Goal: Task Accomplishment & Management: Complete application form

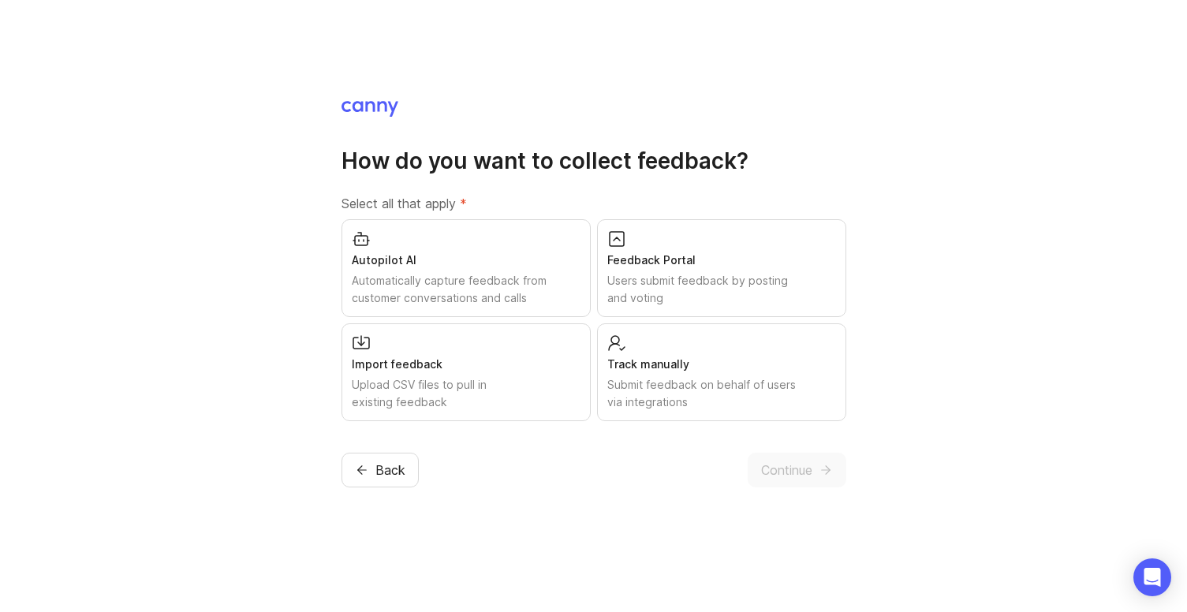
click at [481, 251] on div "Autopilot AI" at bounding box center [466, 259] width 229 height 17
click at [669, 257] on div "Feedback Portal" at bounding box center [721, 259] width 229 height 17
click at [516, 386] on div "Upload CSV files to pull in existing feedback" at bounding box center [466, 393] width 229 height 35
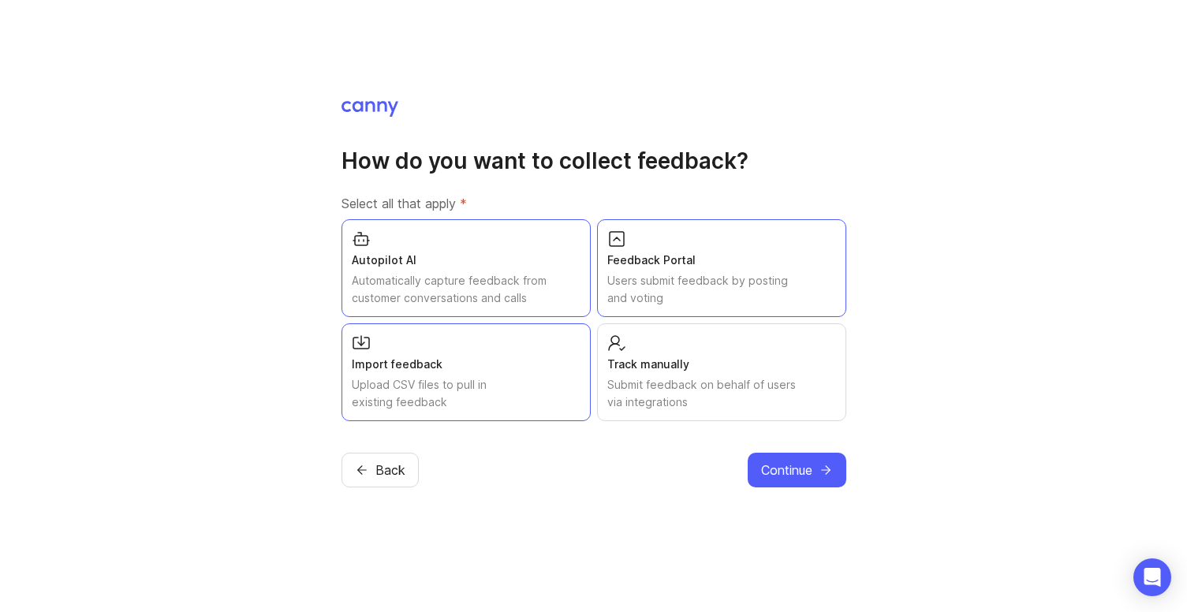
click at [707, 362] on div "Track manually" at bounding box center [721, 364] width 229 height 17
click at [782, 474] on span "Continue" at bounding box center [786, 469] width 51 height 19
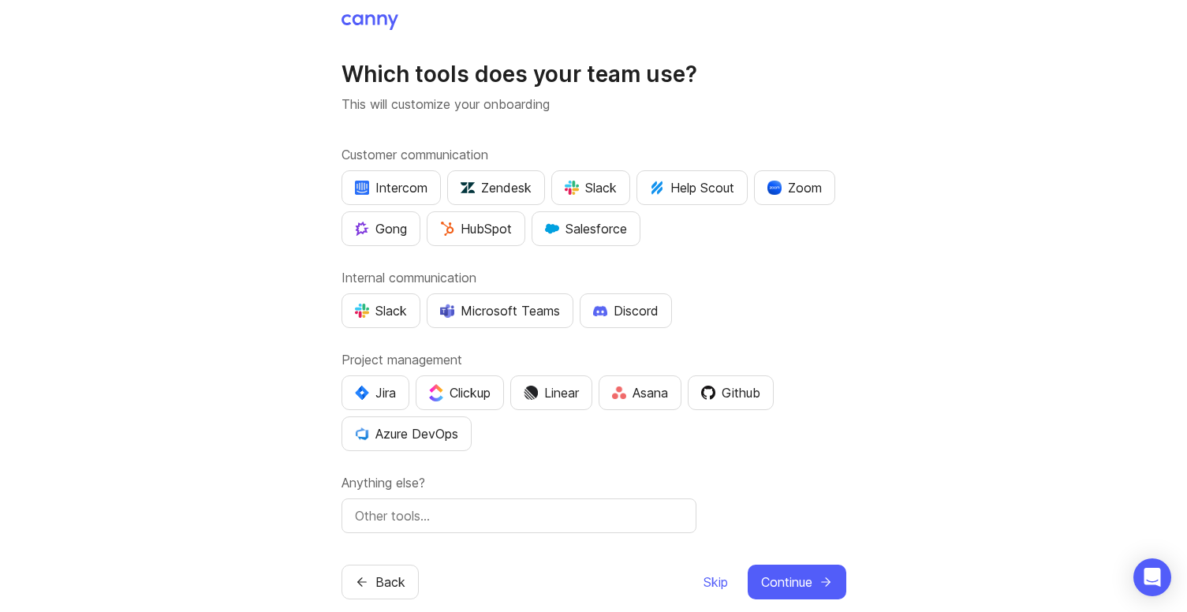
click at [594, 185] on div "Slack" at bounding box center [590, 187] width 52 height 19
click at [379, 383] on div "Jira" at bounding box center [375, 392] width 41 height 19
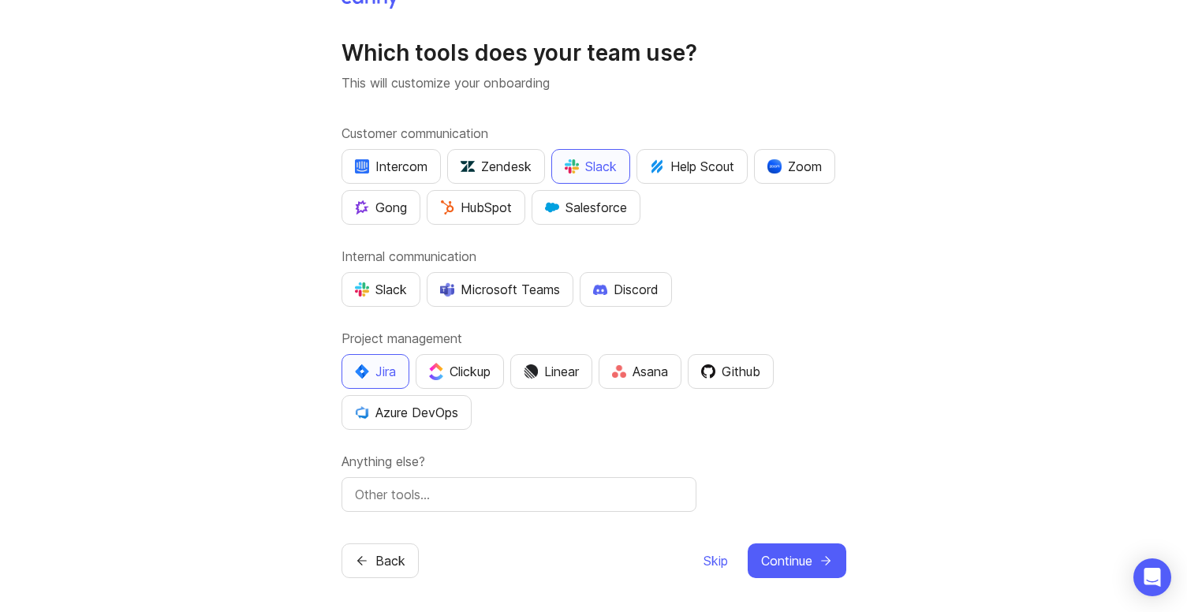
scroll to position [25, 0]
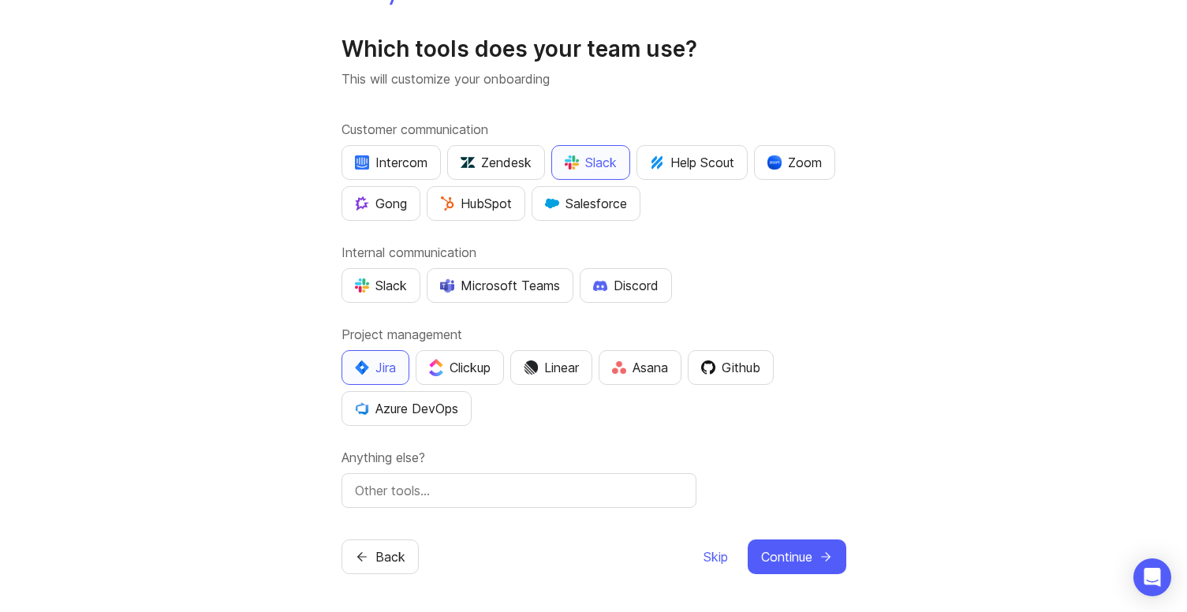
click at [796, 557] on span "Continue" at bounding box center [786, 556] width 51 height 19
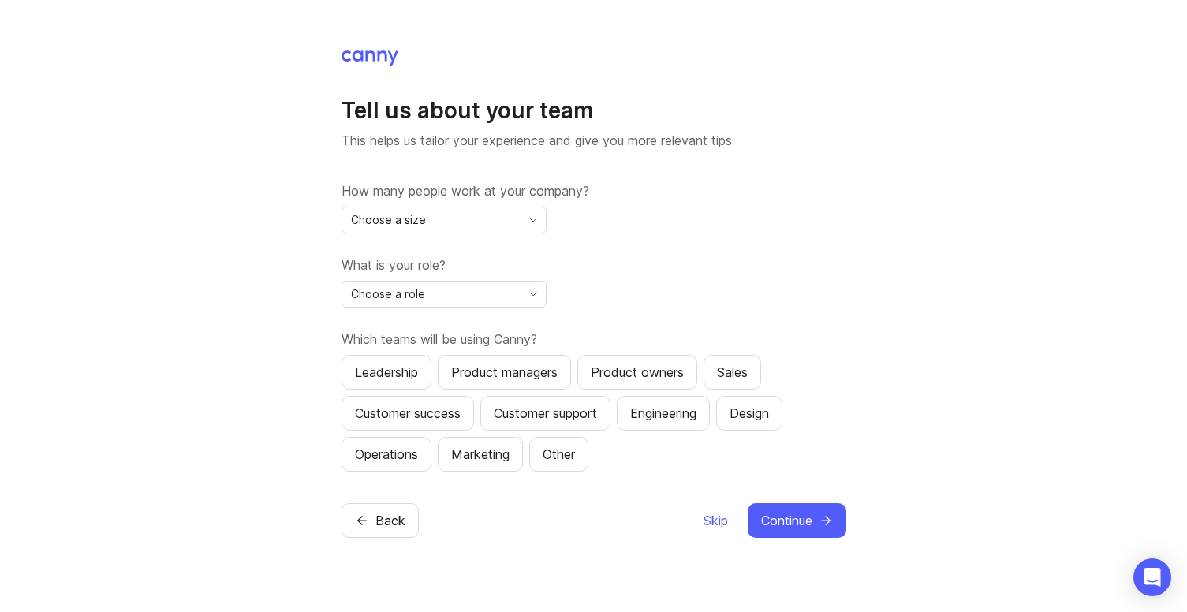
click at [463, 218] on div "Choose a size" at bounding box center [431, 219] width 178 height 25
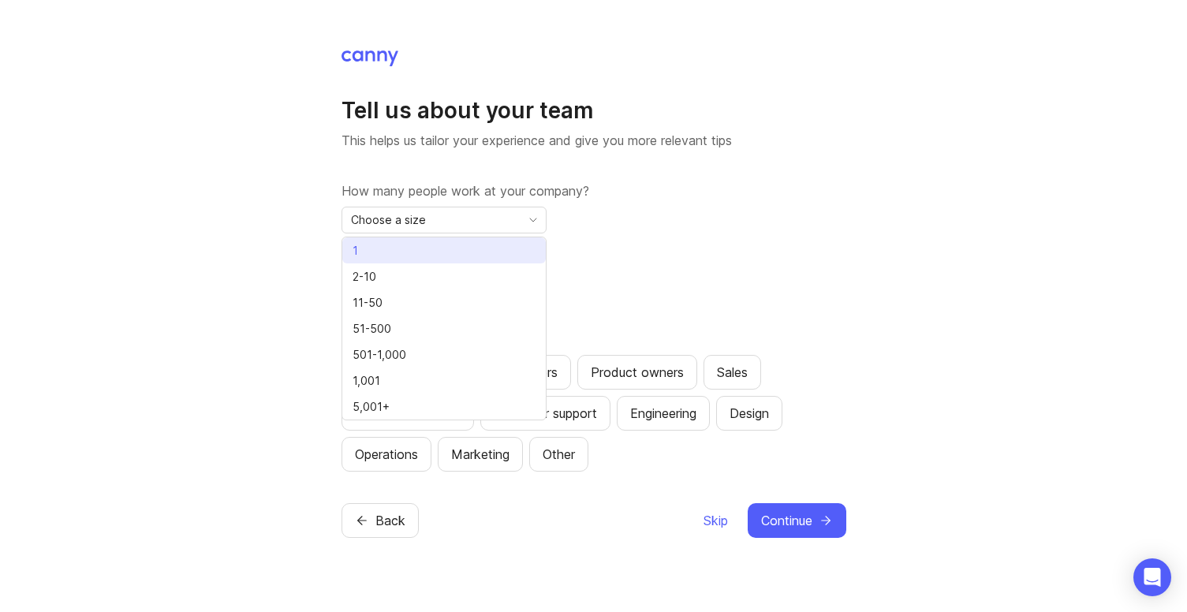
click at [453, 259] on li "1" at bounding box center [443, 250] width 203 height 26
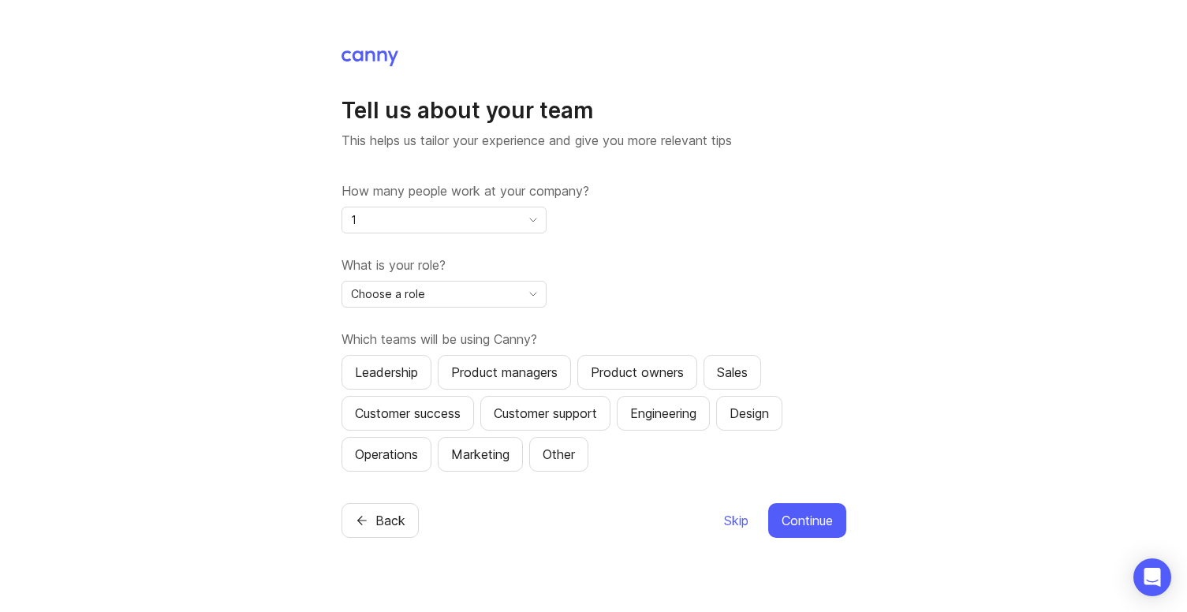
click at [505, 302] on div "Choose a role" at bounding box center [431, 293] width 178 height 25
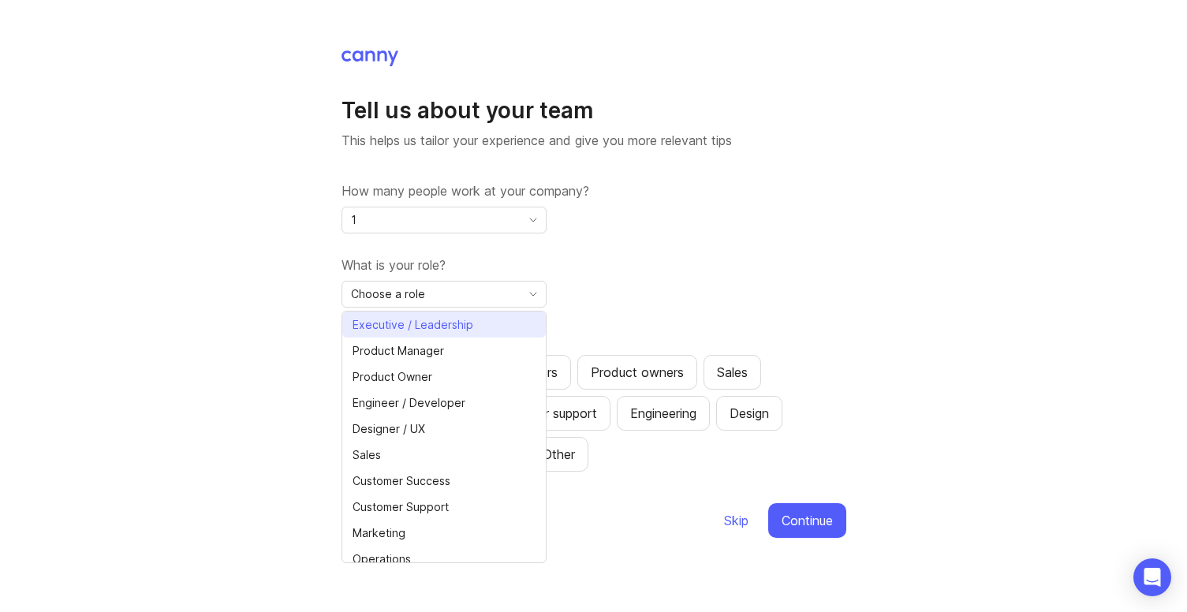
click at [480, 321] on li "Executive / Leadership" at bounding box center [443, 324] width 203 height 26
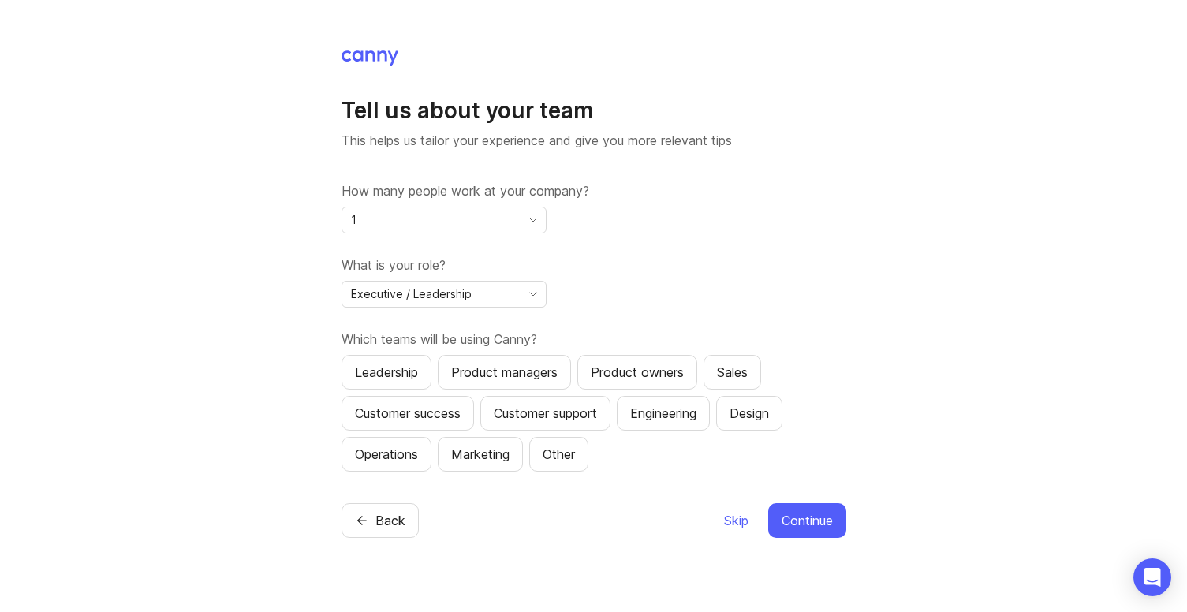
click at [795, 503] on button "Continue" at bounding box center [807, 520] width 78 height 35
click at [807, 527] on span "Continue" at bounding box center [806, 520] width 51 height 19
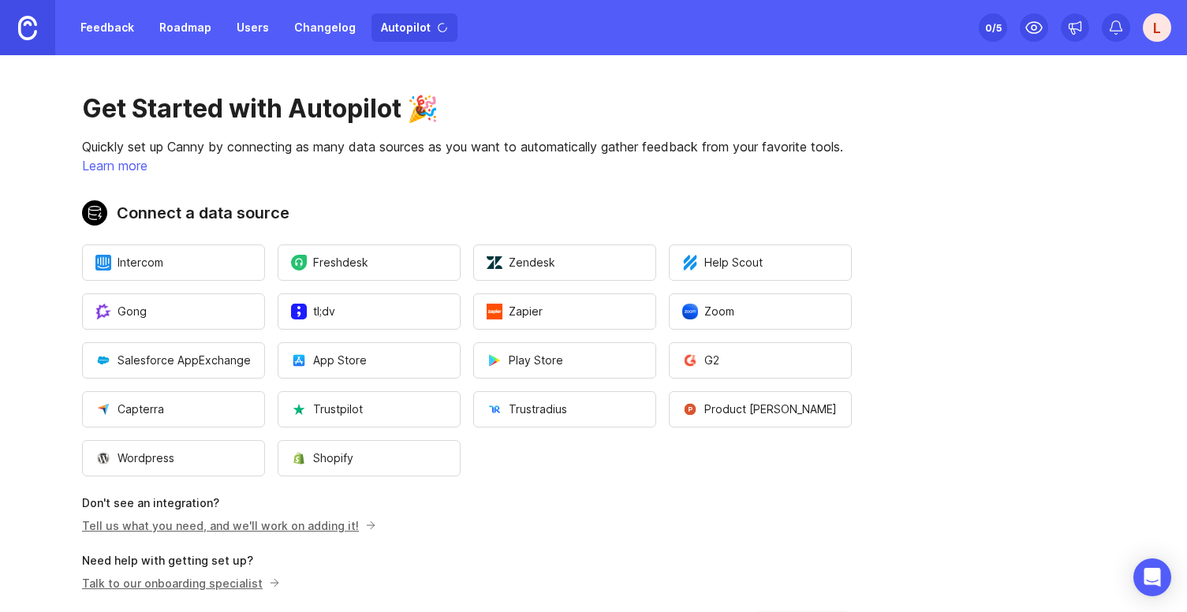
click at [357, 357] on span "App Store" at bounding box center [329, 360] width 76 height 16
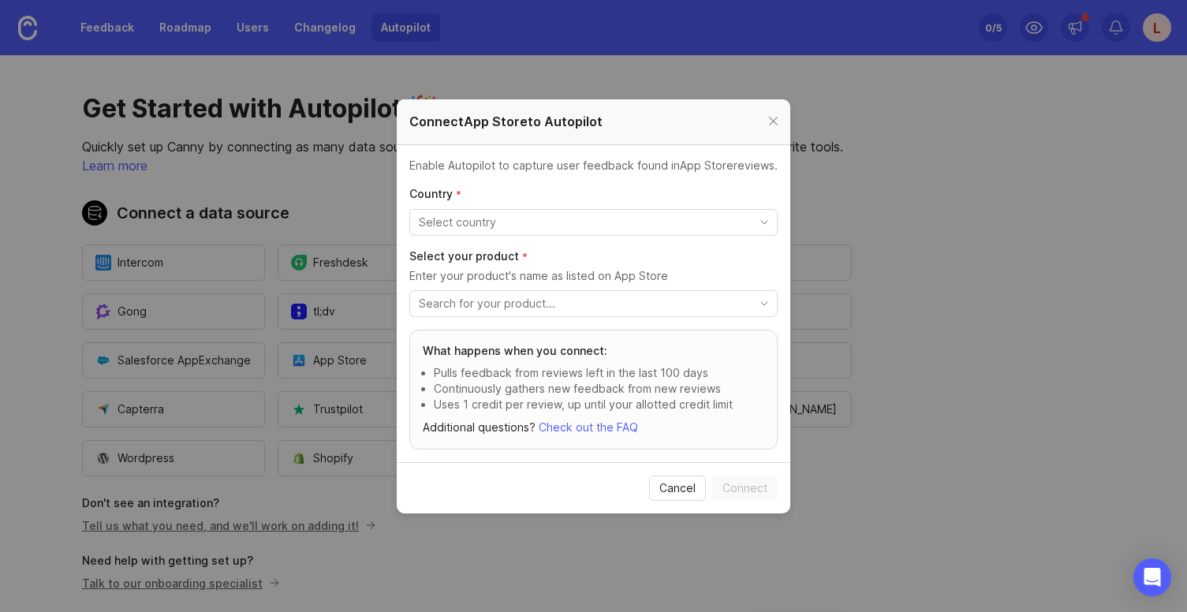
click at [526, 222] on input "toggle menu" at bounding box center [584, 222] width 331 height 17
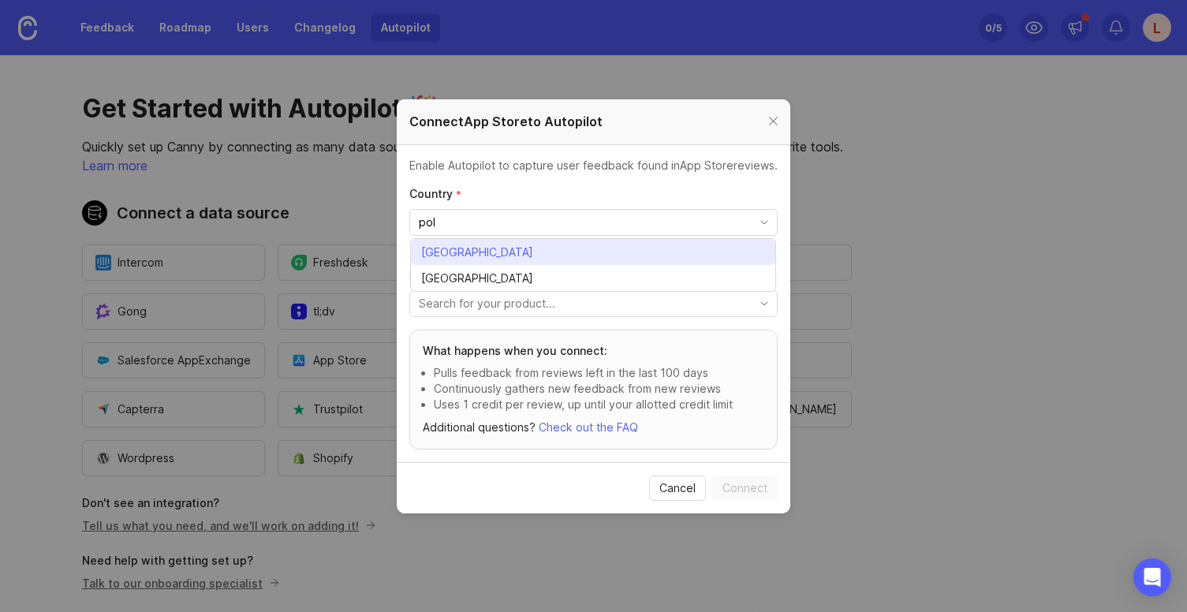
click at [528, 240] on li "[GEOGRAPHIC_DATA]" at bounding box center [593, 252] width 364 height 26
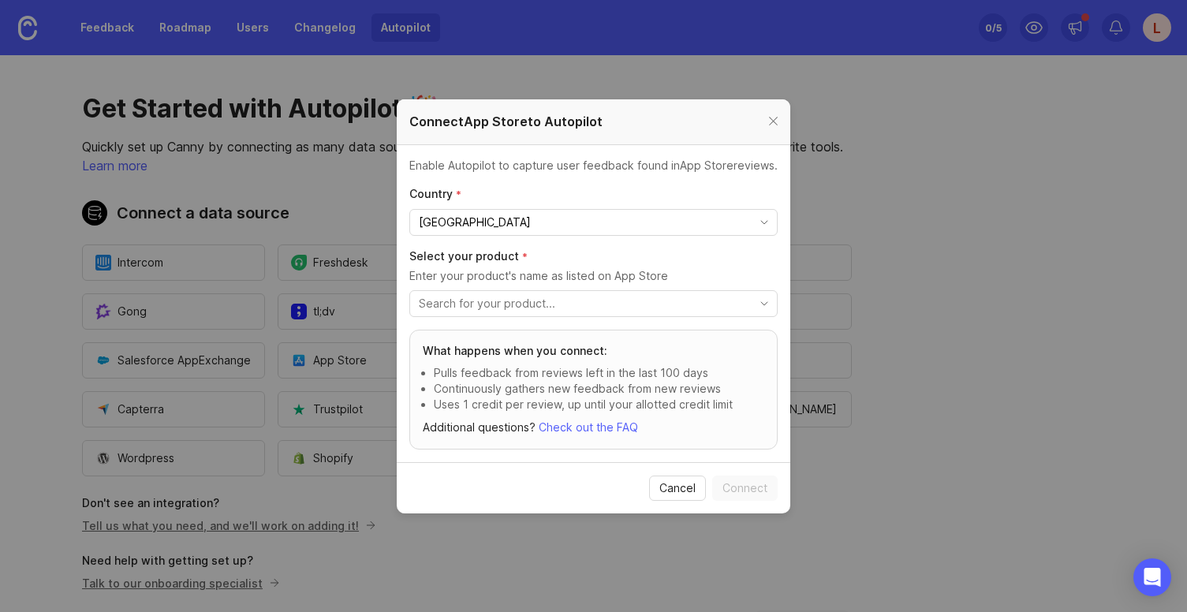
type input "[GEOGRAPHIC_DATA]"
click at [555, 308] on input "toggle menu" at bounding box center [584, 303] width 331 height 17
click at [599, 503] on section "Cancel Connect" at bounding box center [593, 487] width 393 height 51
click at [676, 492] on span "Cancel" at bounding box center [677, 488] width 36 height 16
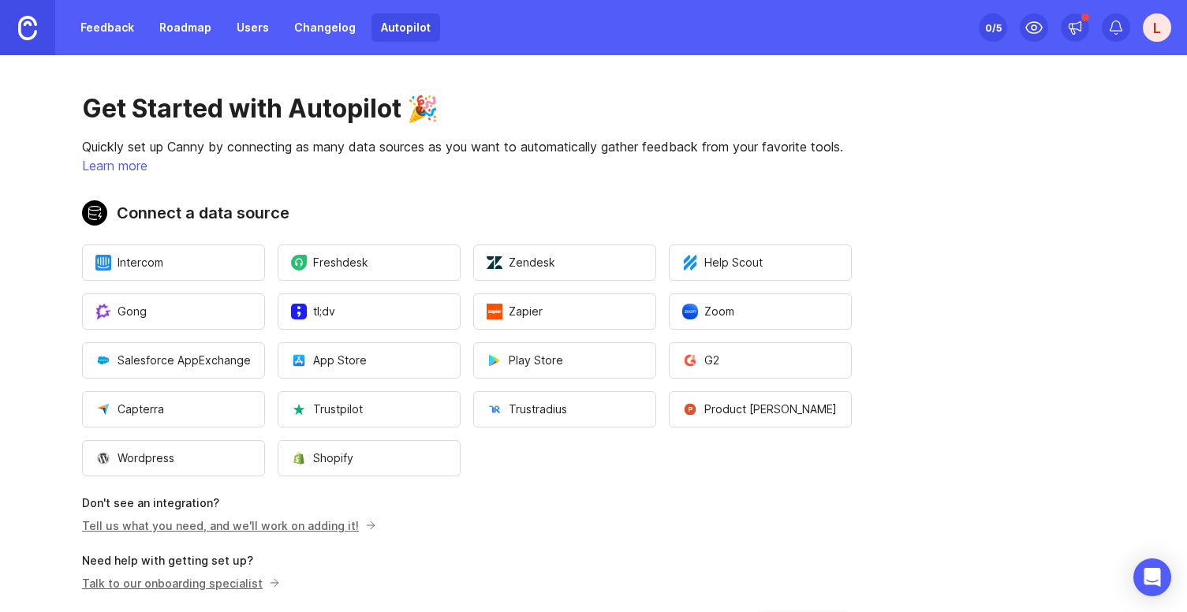
click at [129, 26] on link "Feedback" at bounding box center [107, 27] width 73 height 28
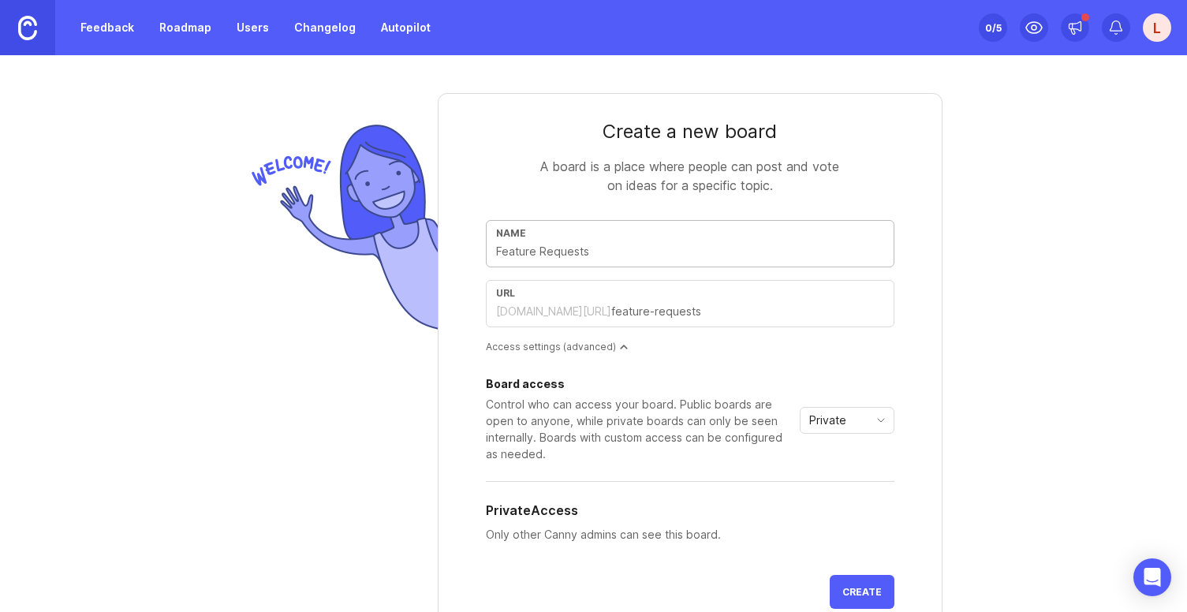
type input "T"
type input "t"
type input "Te"
type input "te"
type input "Tes"
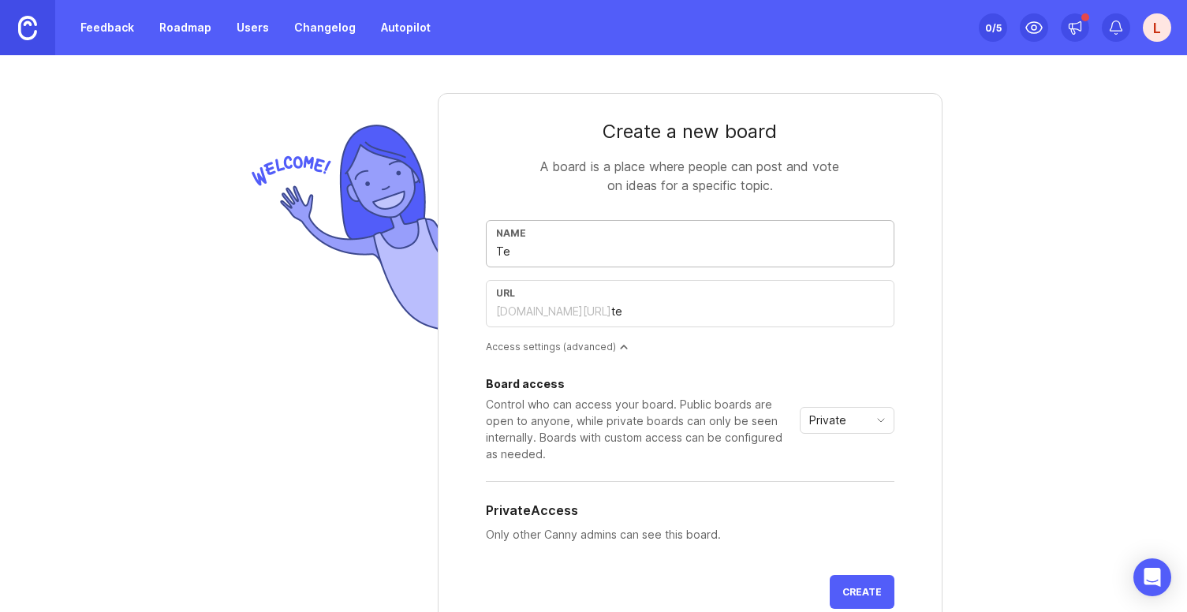
type input "tes"
type input "Test"
type input "test"
type input "Test"
click at [862, 589] on span "Create" at bounding box center [861, 592] width 39 height 12
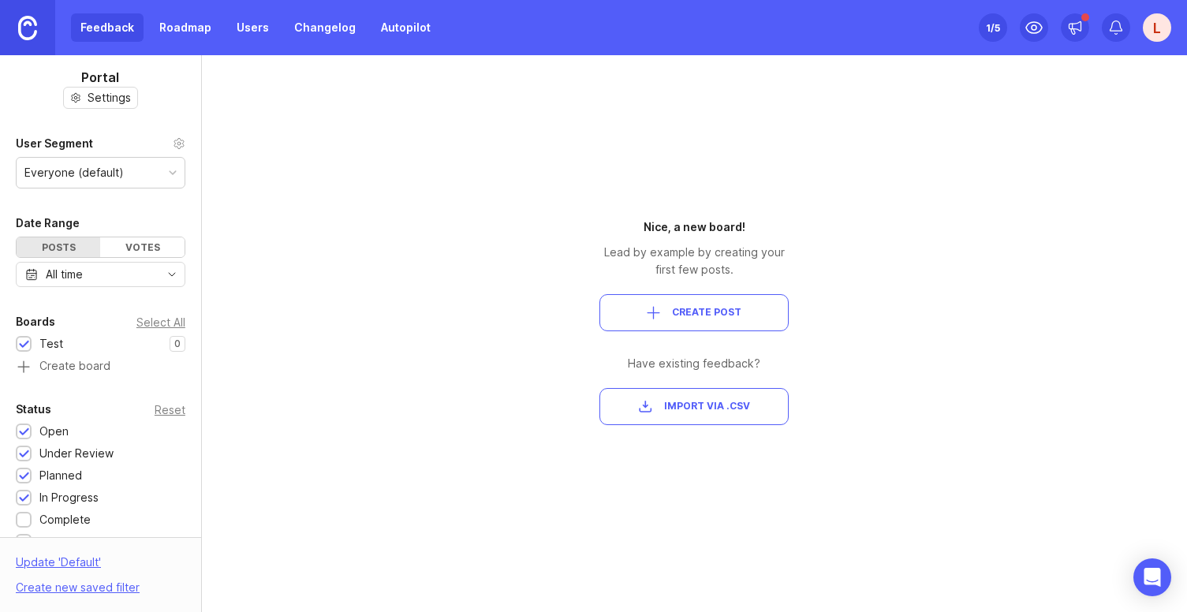
click at [696, 308] on span "Create Post" at bounding box center [706, 312] width 69 height 13
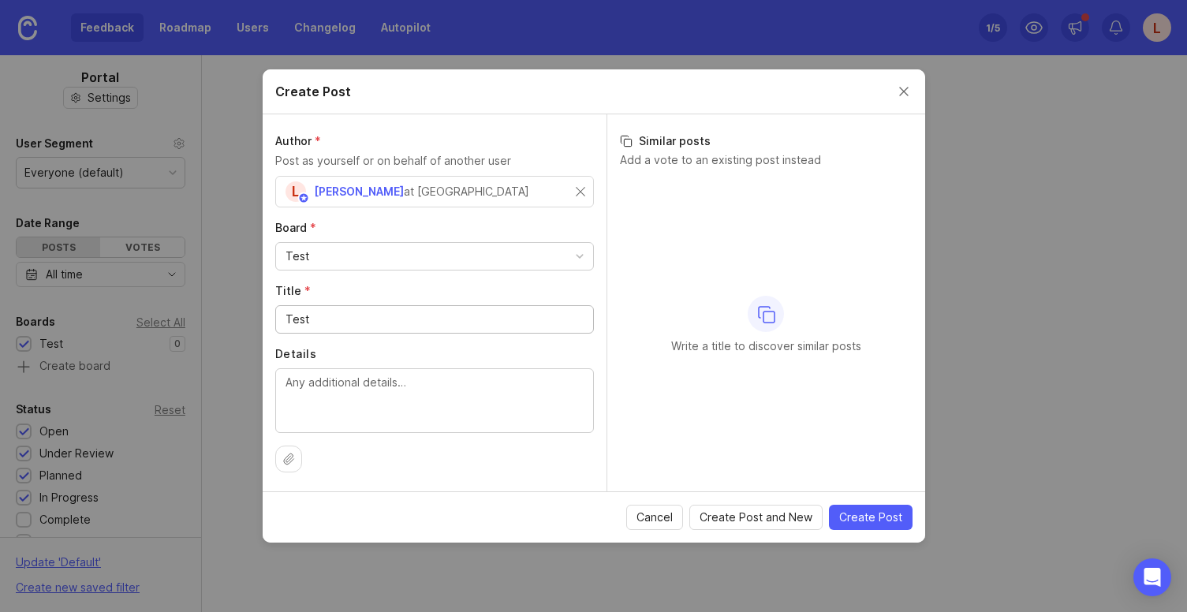
type input "Test"
click at [854, 513] on span "Create Post" at bounding box center [870, 517] width 63 height 16
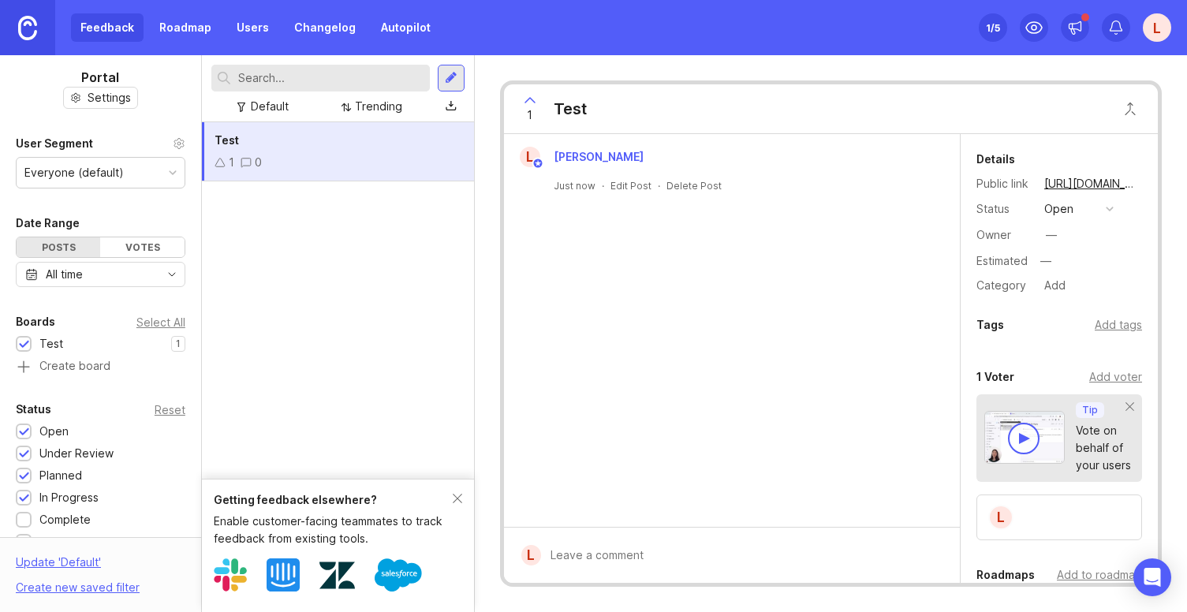
click at [309, 226] on div "Test 1 0" at bounding box center [338, 300] width 272 height 356
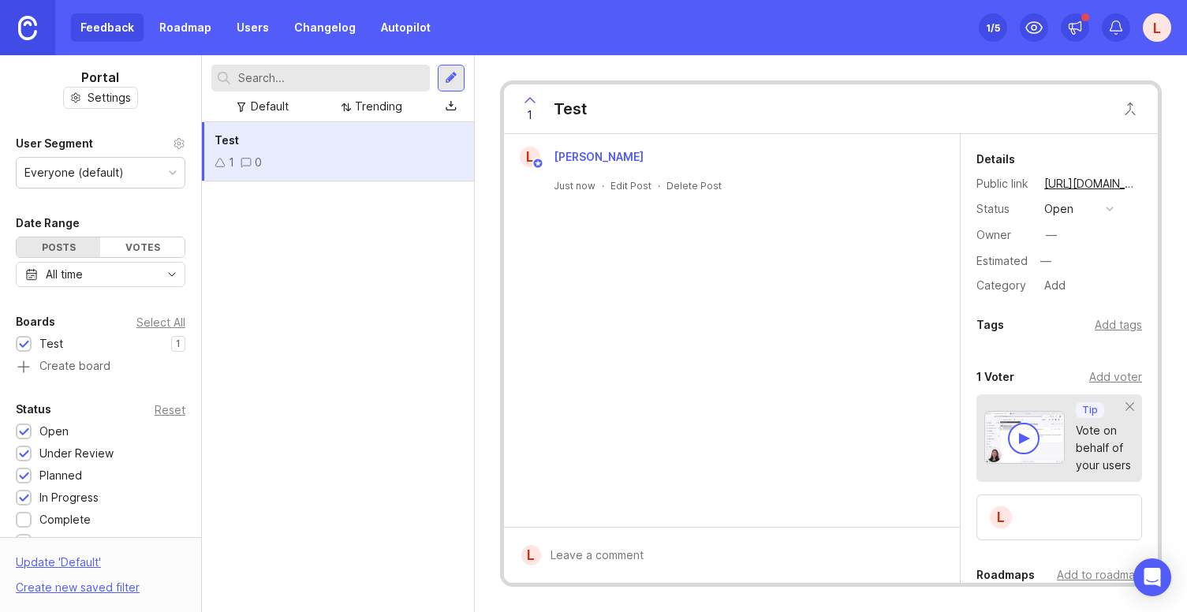
click at [354, 225] on div "Test 1 0" at bounding box center [338, 367] width 272 height 490
click at [351, 163] on div "1 0" at bounding box center [337, 162] width 247 height 17
click at [247, 154] on div "0" at bounding box center [250, 162] width 21 height 17
click at [643, 559] on div at bounding box center [743, 555] width 404 height 30
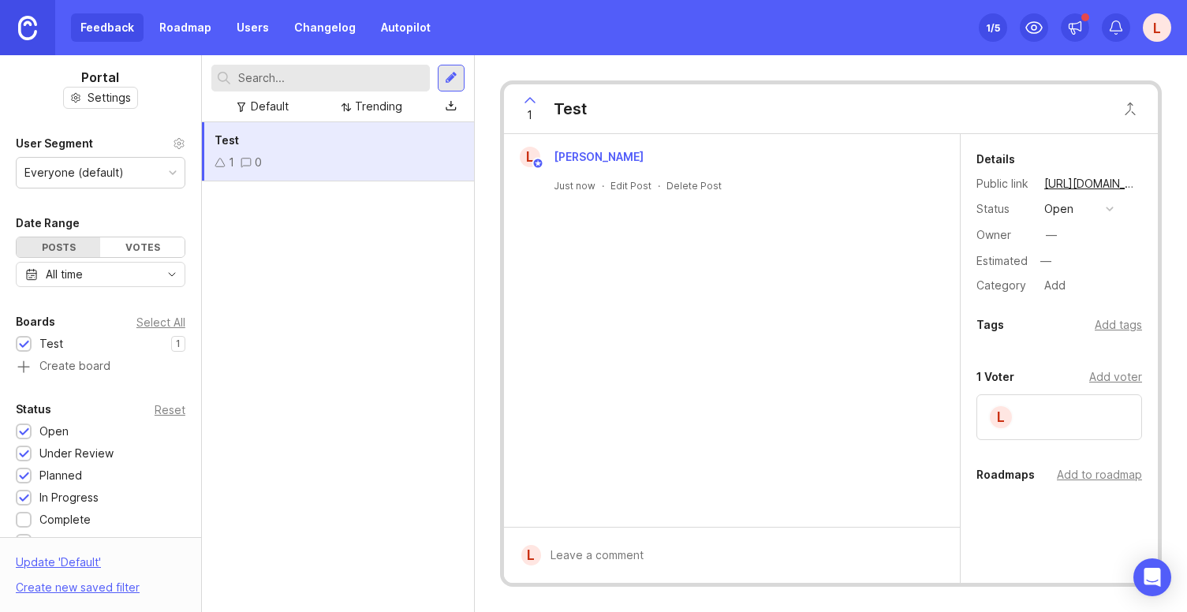
click at [1113, 375] on div "Add voter" at bounding box center [1115, 376] width 53 height 17
click at [1069, 362] on div "Details Public link [URL][DOMAIN_NAME] Status open Owner — Estimated — Category…" at bounding box center [1058, 410] width 197 height 552
click at [772, 404] on div "L [PERSON_NAME] Just now · Edit Post · Delete Post" at bounding box center [732, 330] width 456 height 393
click at [192, 36] on link "Roadmap" at bounding box center [185, 27] width 71 height 28
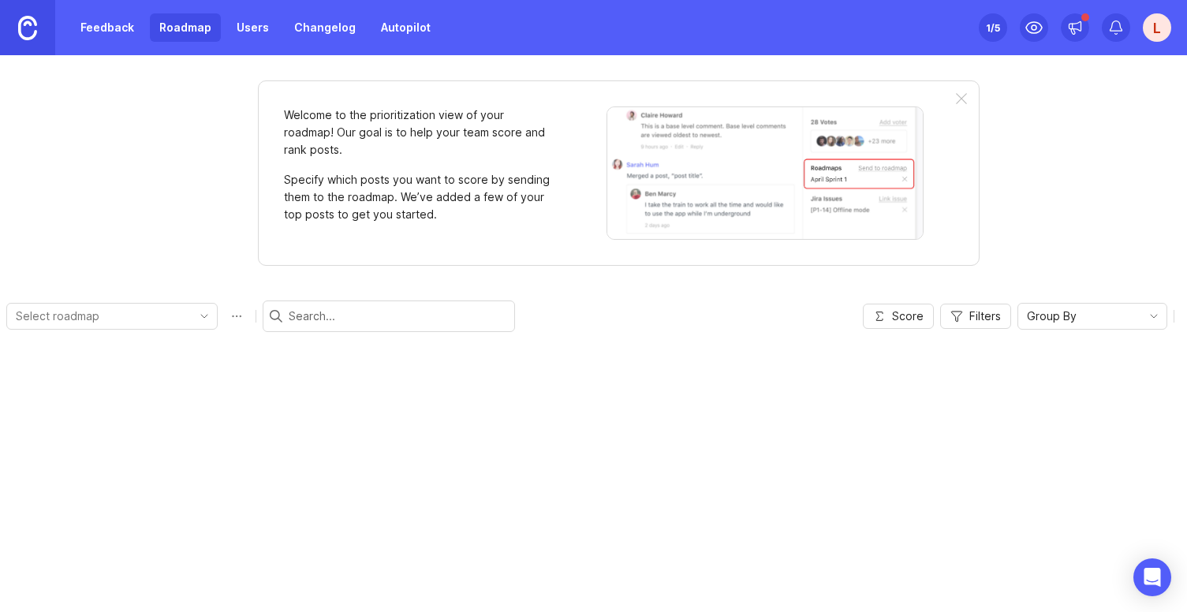
click at [254, 26] on link "Users" at bounding box center [252, 27] width 51 height 28
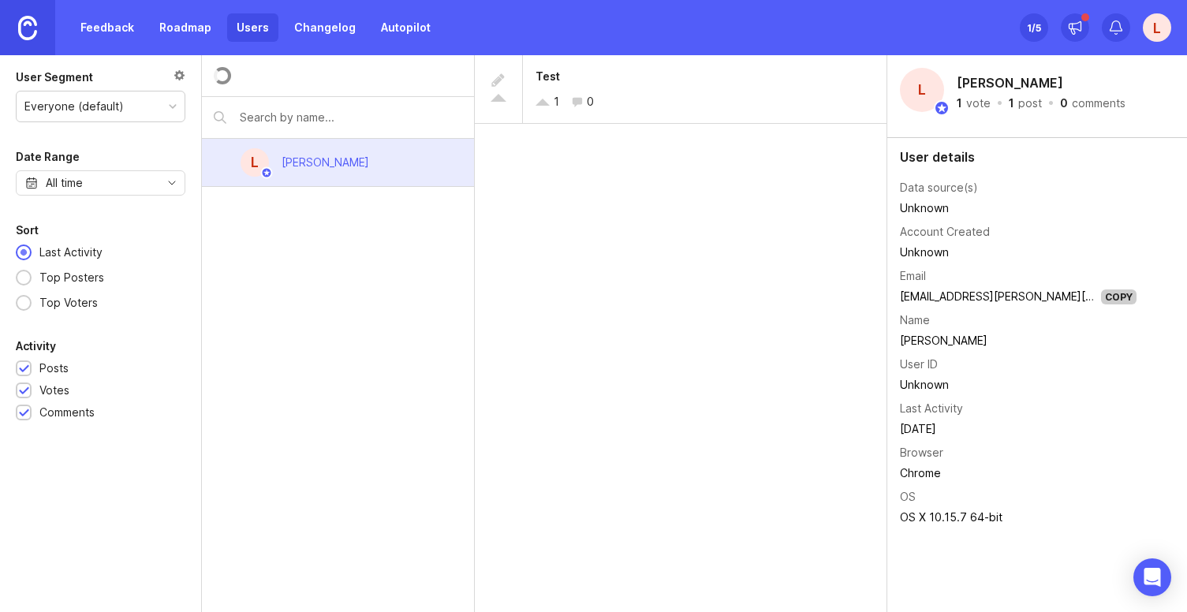
click at [303, 24] on link "Changelog" at bounding box center [325, 27] width 80 height 28
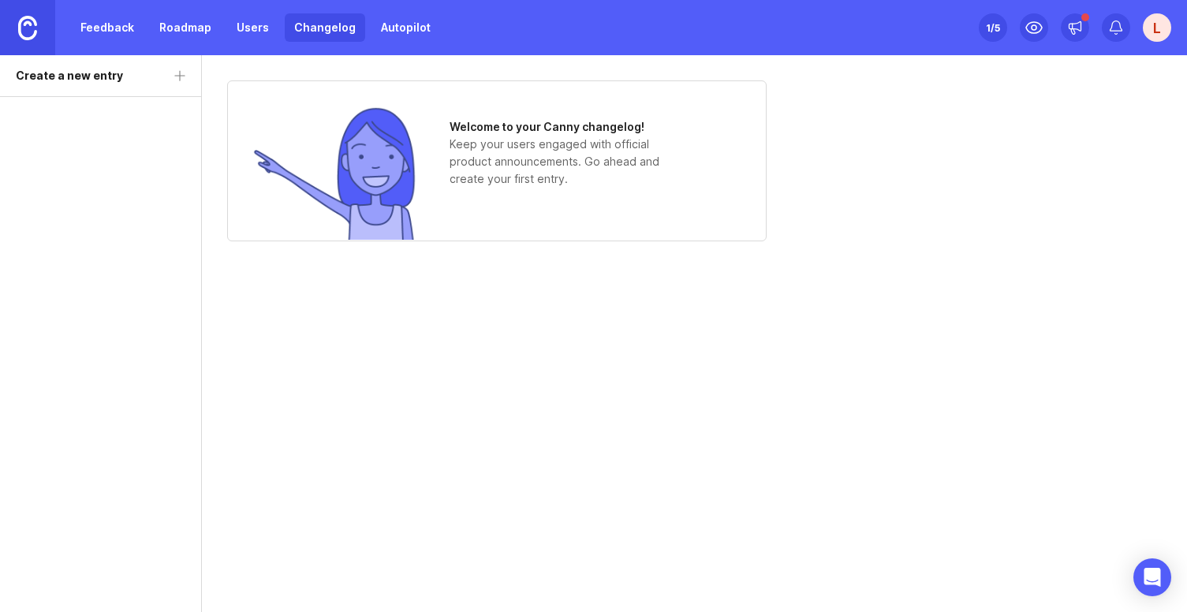
click at [99, 31] on link "Feedback" at bounding box center [107, 27] width 73 height 28
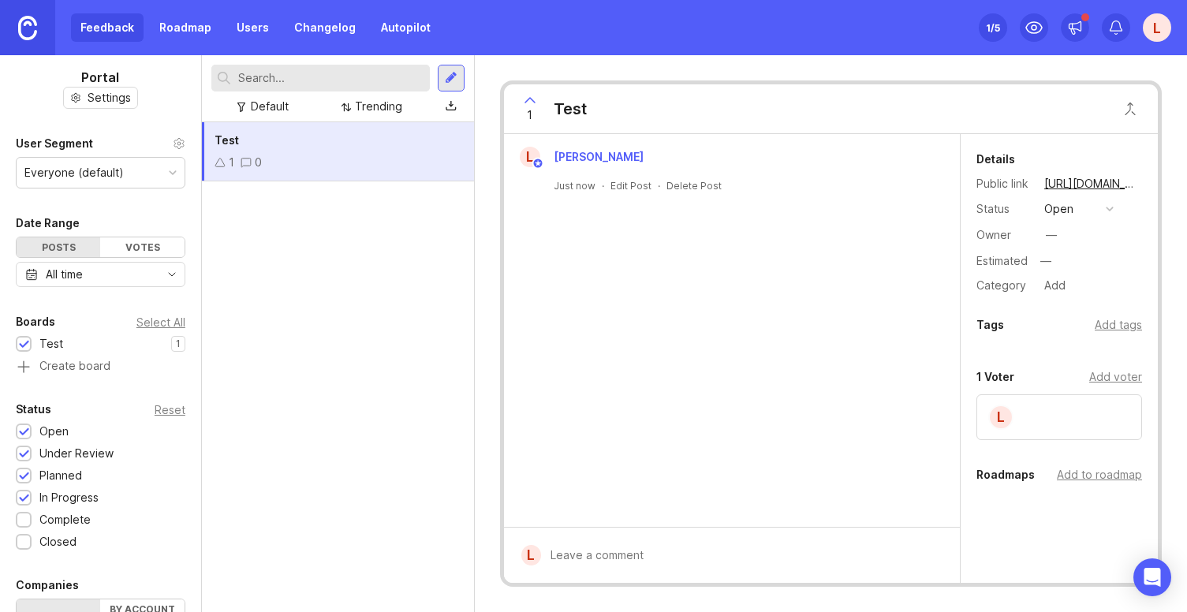
click at [129, 169] on div "Everyone (default)" at bounding box center [101, 173] width 168 height 30
click at [129, 166] on div "Everyone (default)" at bounding box center [101, 173] width 168 height 30
